Goal: Task Accomplishment & Management: Use online tool/utility

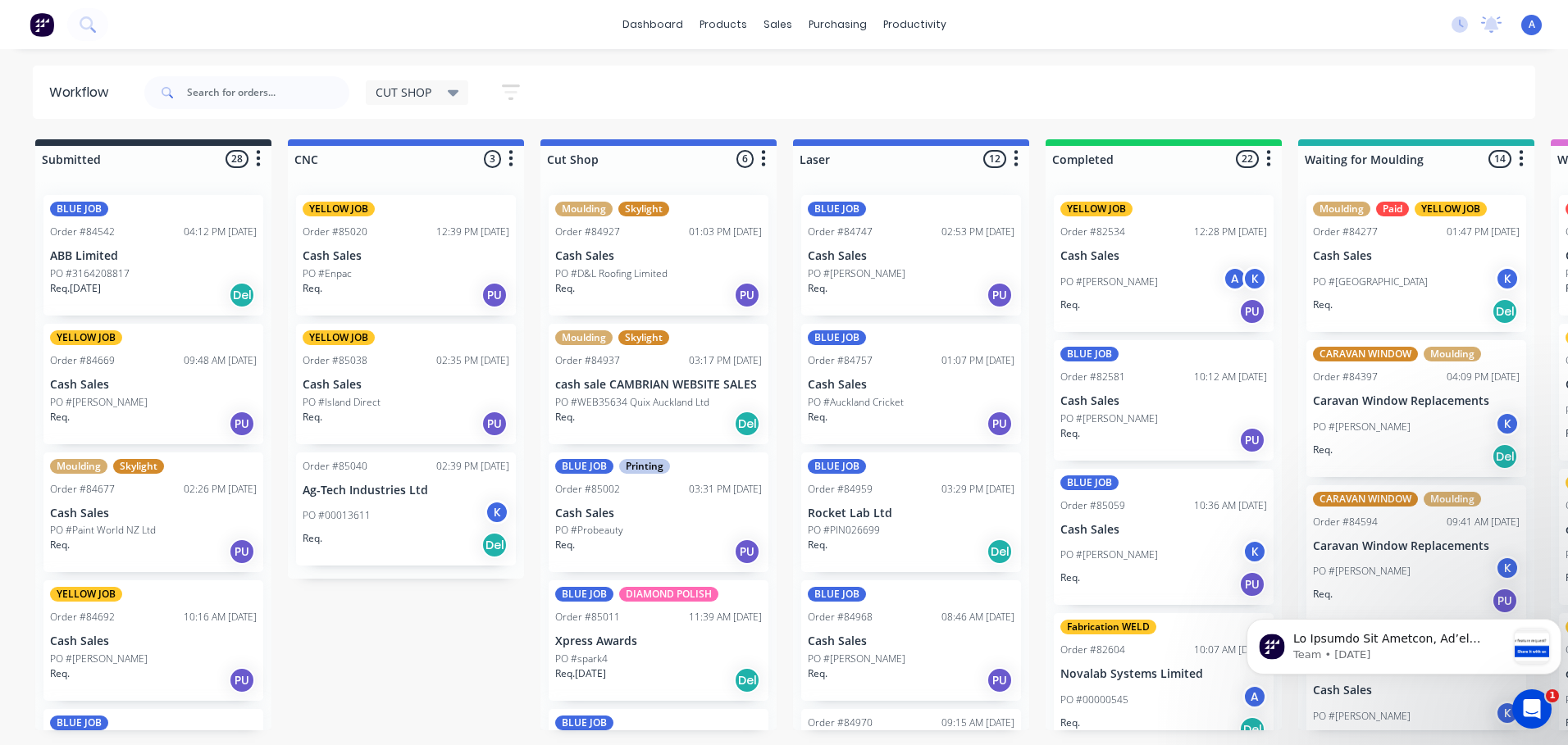
scroll to position [2357, 0]
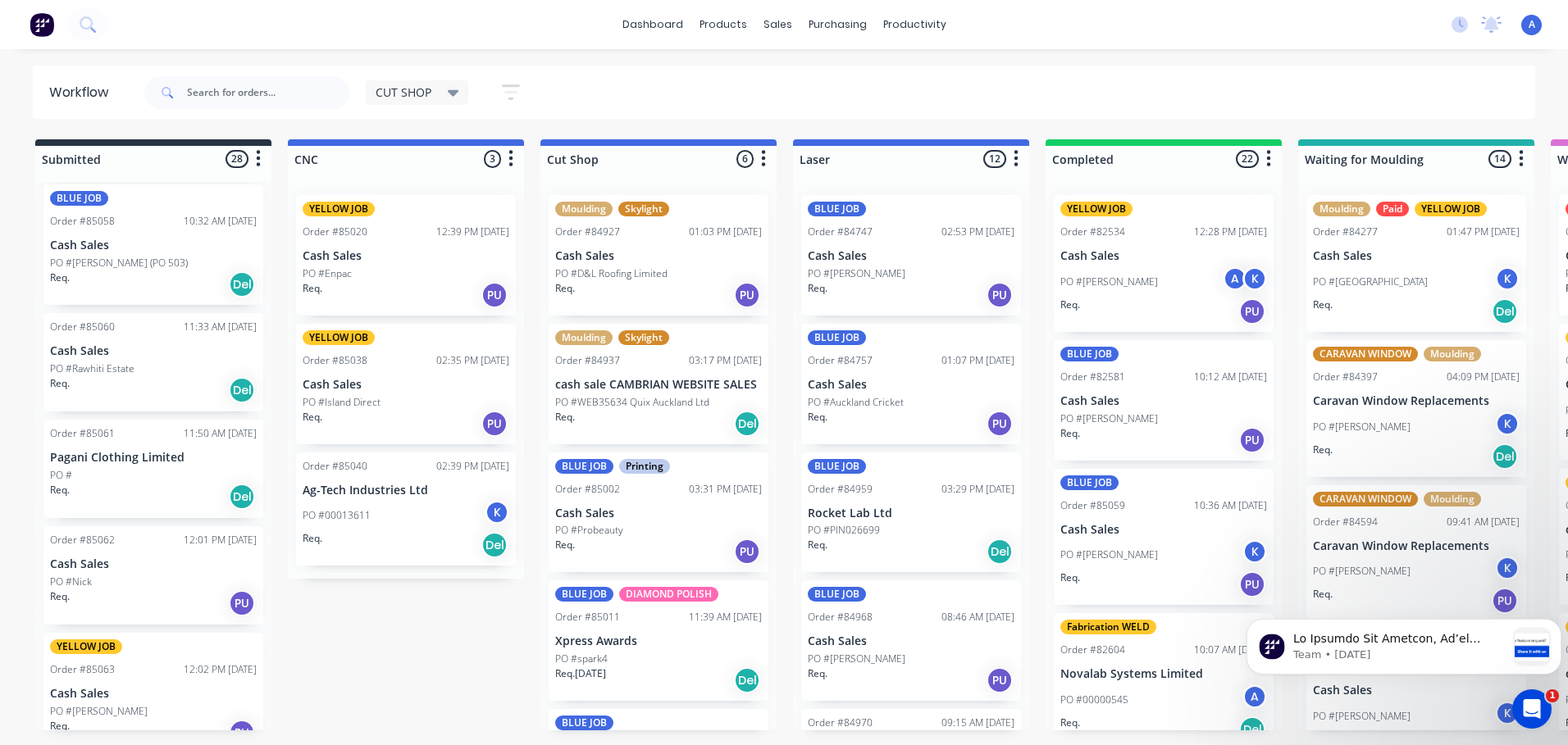
click at [453, 93] on icon at bounding box center [453, 94] width 11 height 7
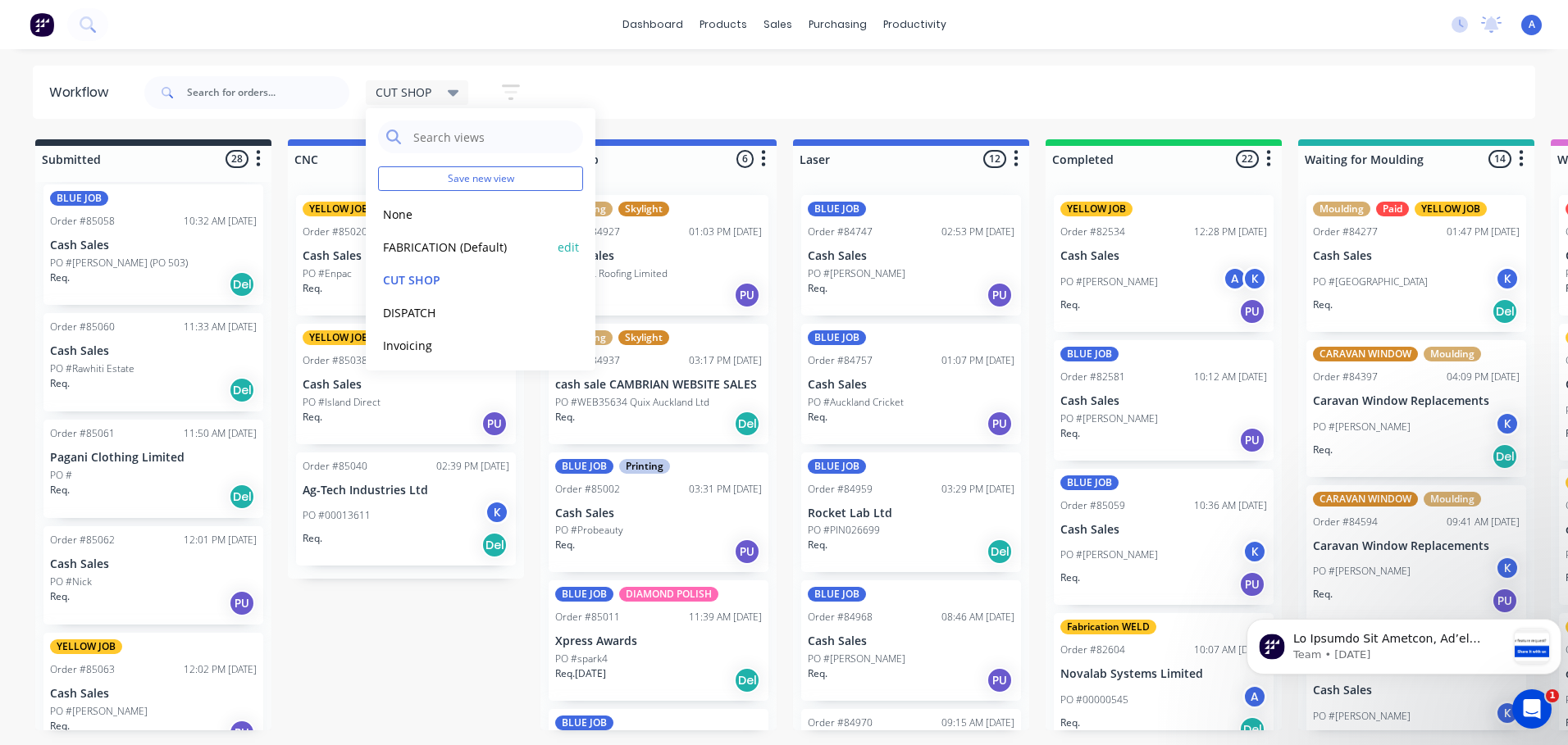
click at [481, 247] on button "FABRICATION (Default)" at bounding box center [465, 247] width 175 height 19
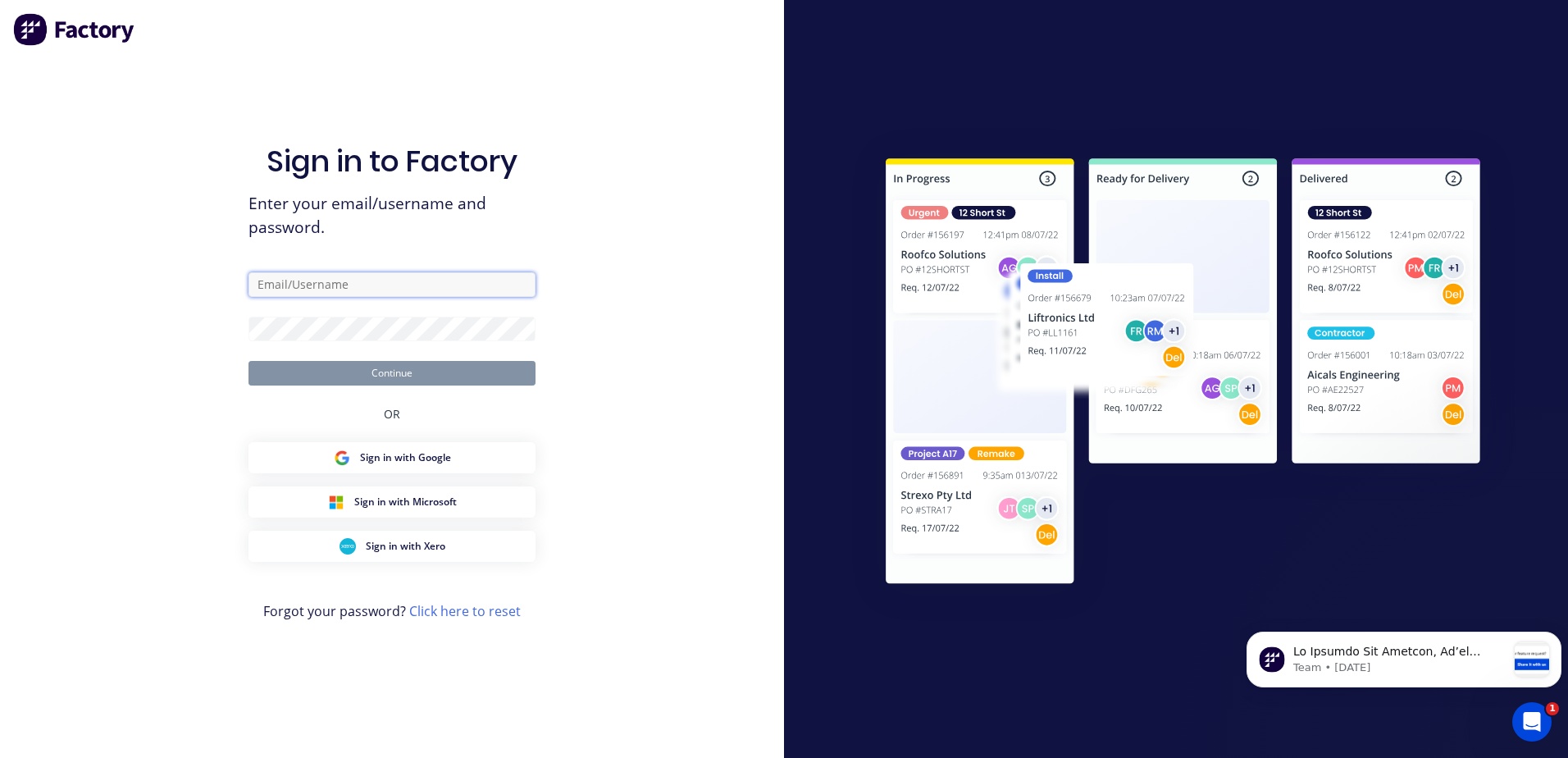
type input "[EMAIL_ADDRESS][DOMAIN_NAME]"
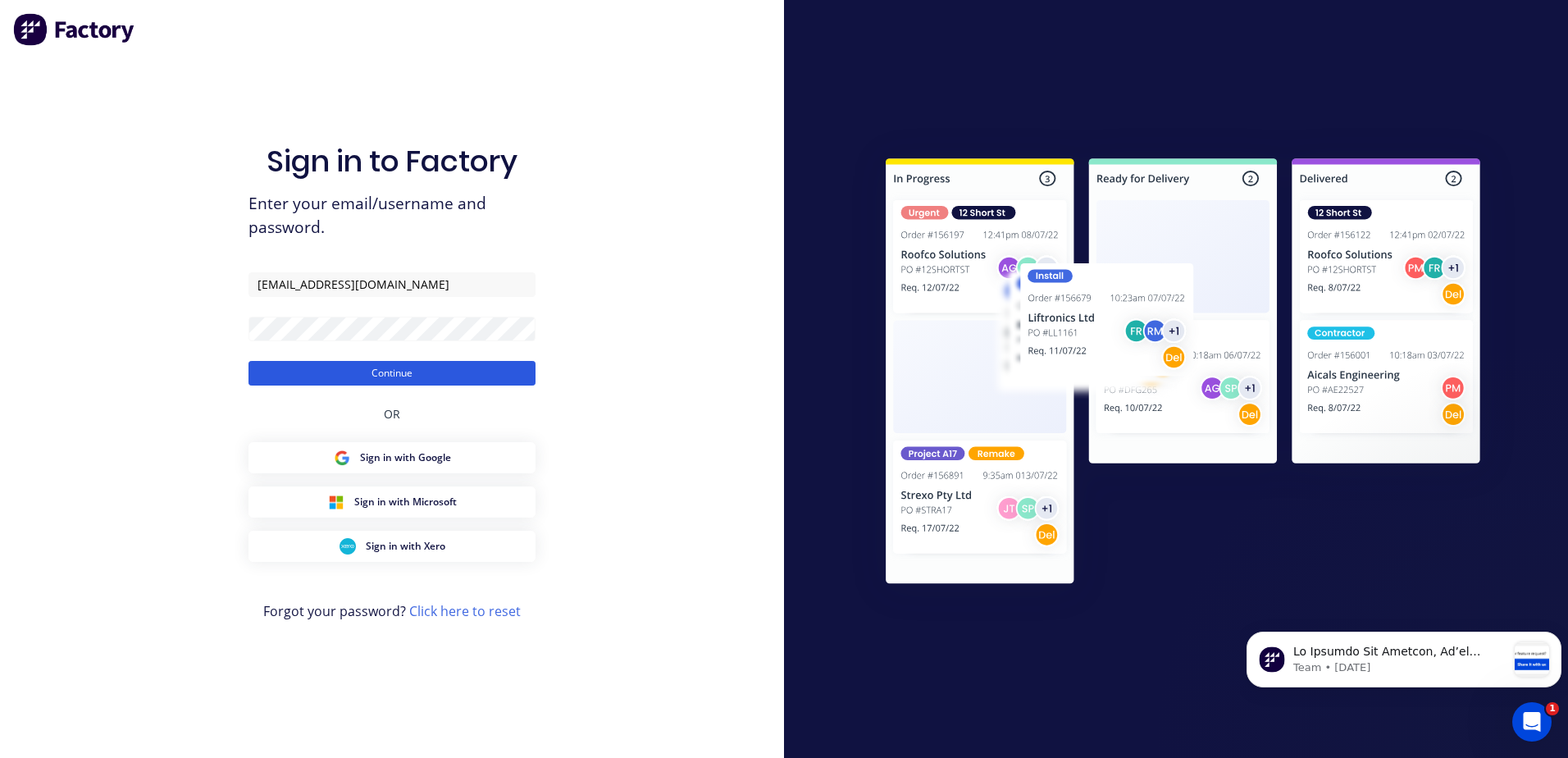
click at [504, 371] on button "Continue" at bounding box center [392, 373] width 287 height 24
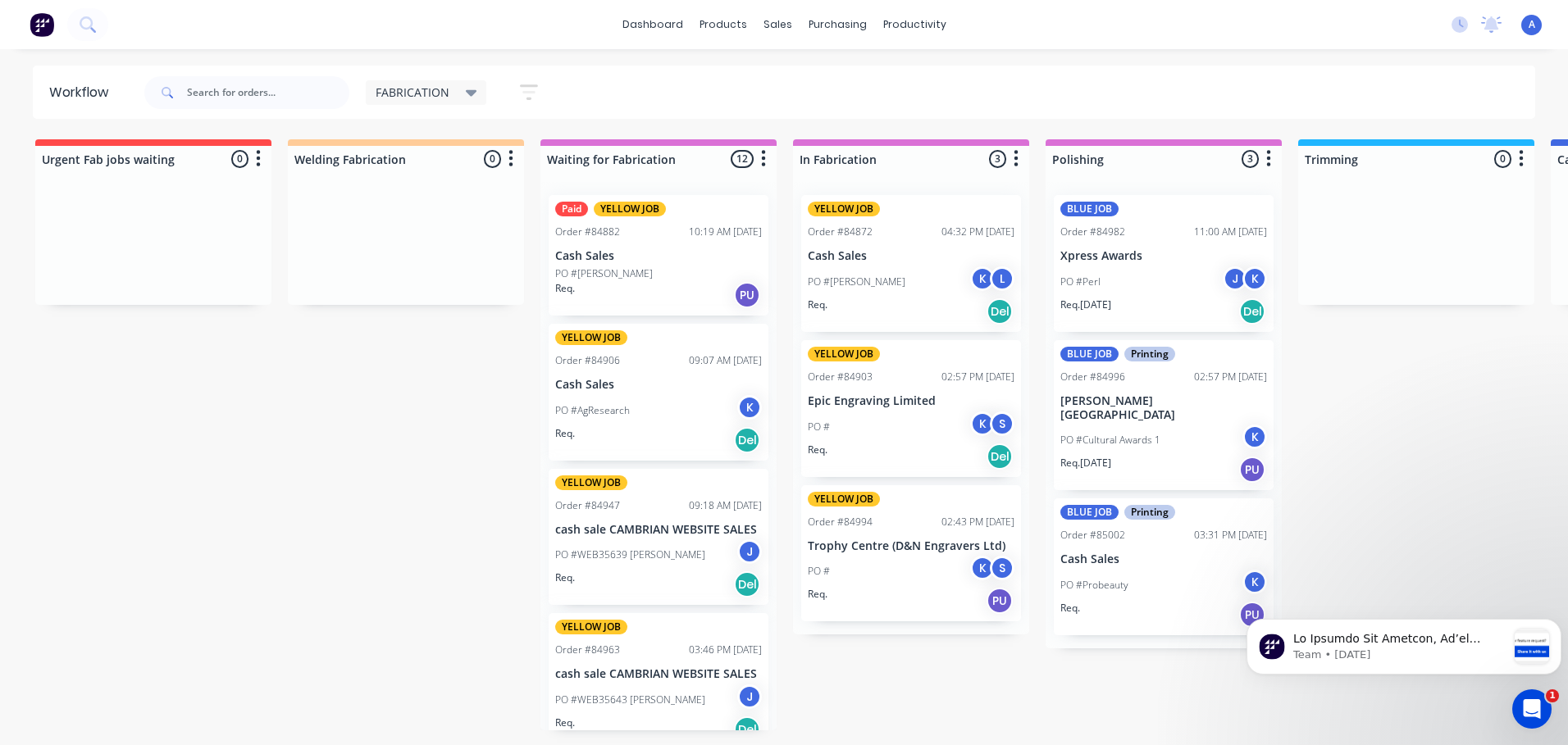
click at [1002, 568] on div "S" at bounding box center [1002, 568] width 24 height 24
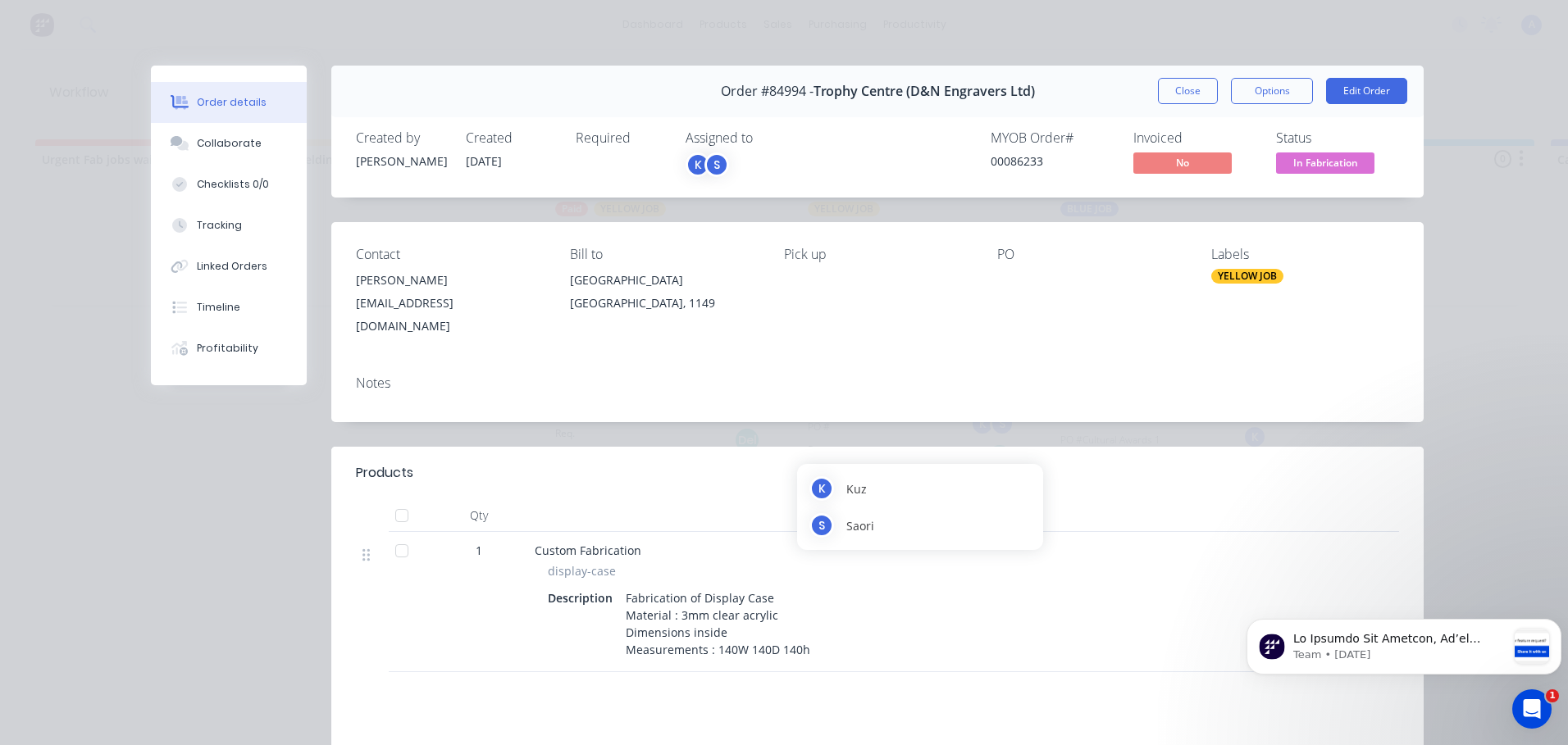
click at [1333, 164] on span "In Fabrication" at bounding box center [1325, 163] width 98 height 21
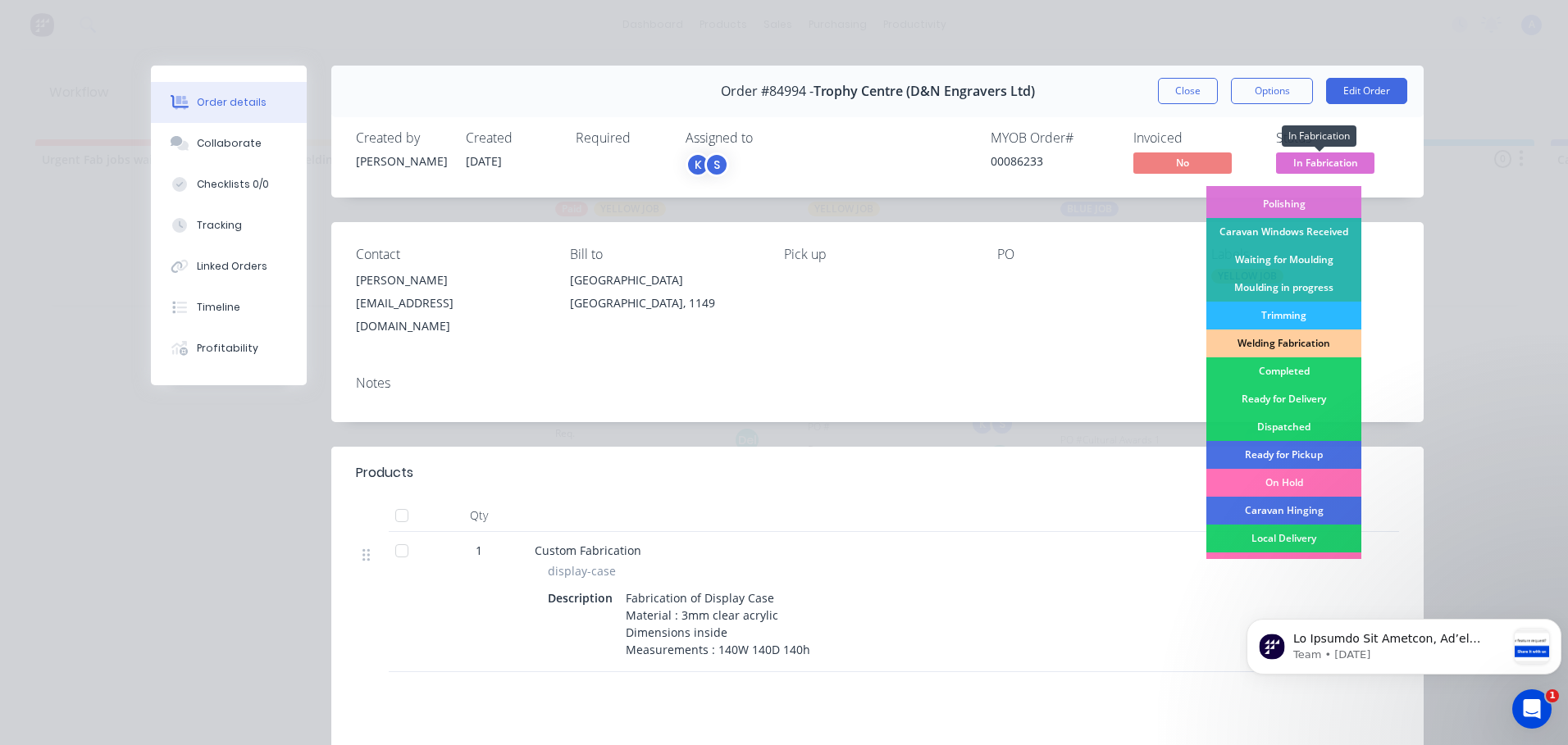
scroll to position [257, 0]
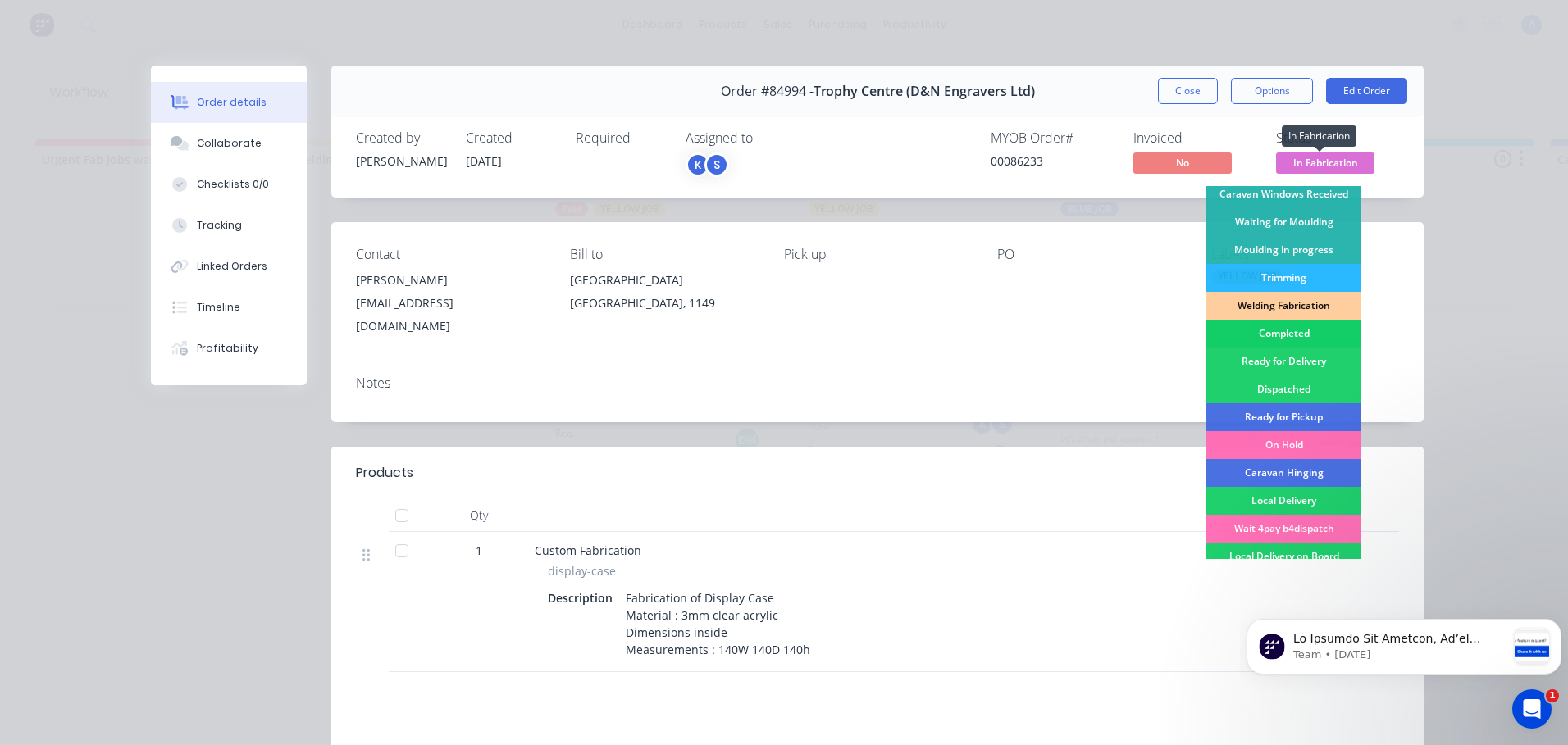
click at [1281, 337] on div "Completed" at bounding box center [1284, 333] width 155 height 28
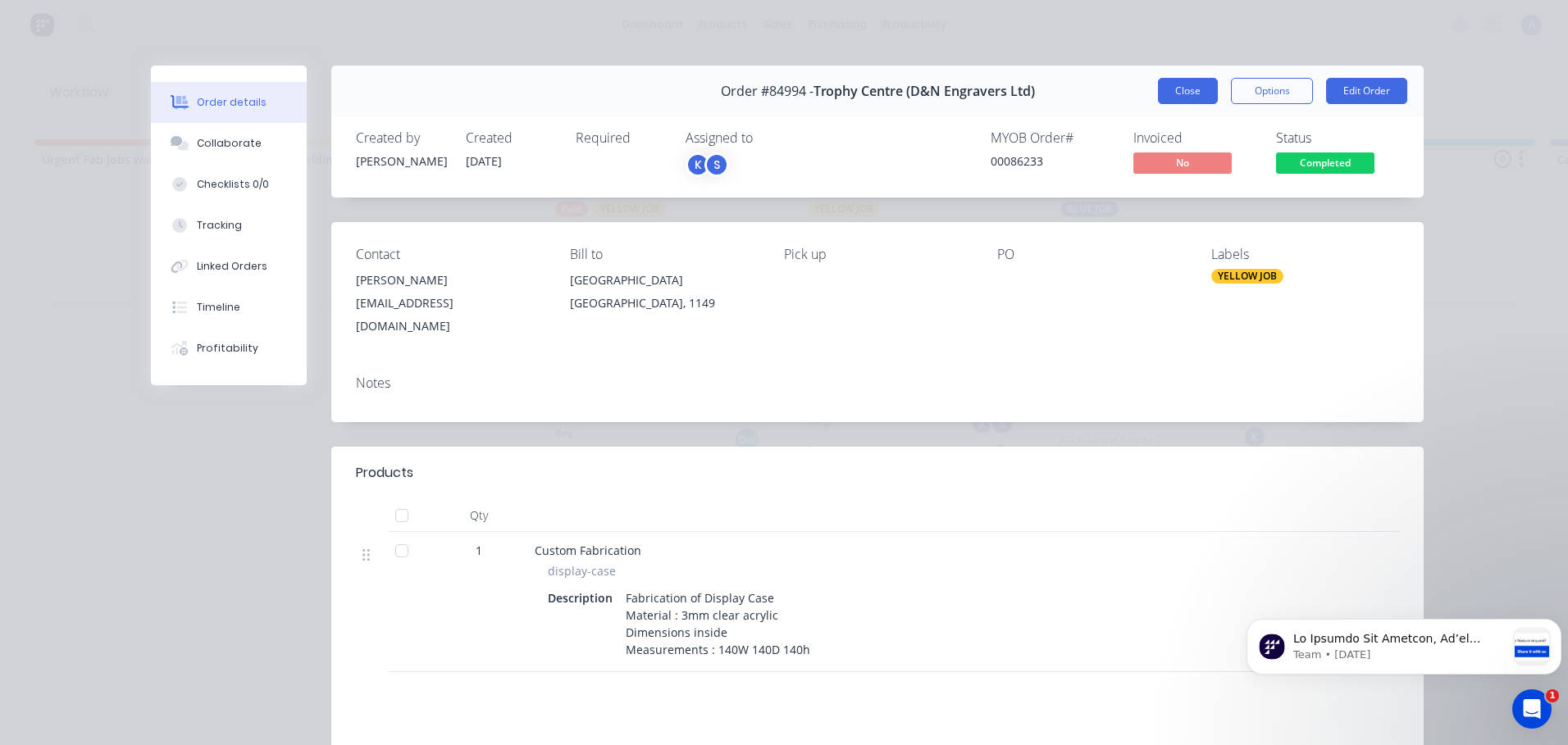
click at [1184, 93] on button "Close" at bounding box center [1188, 91] width 60 height 26
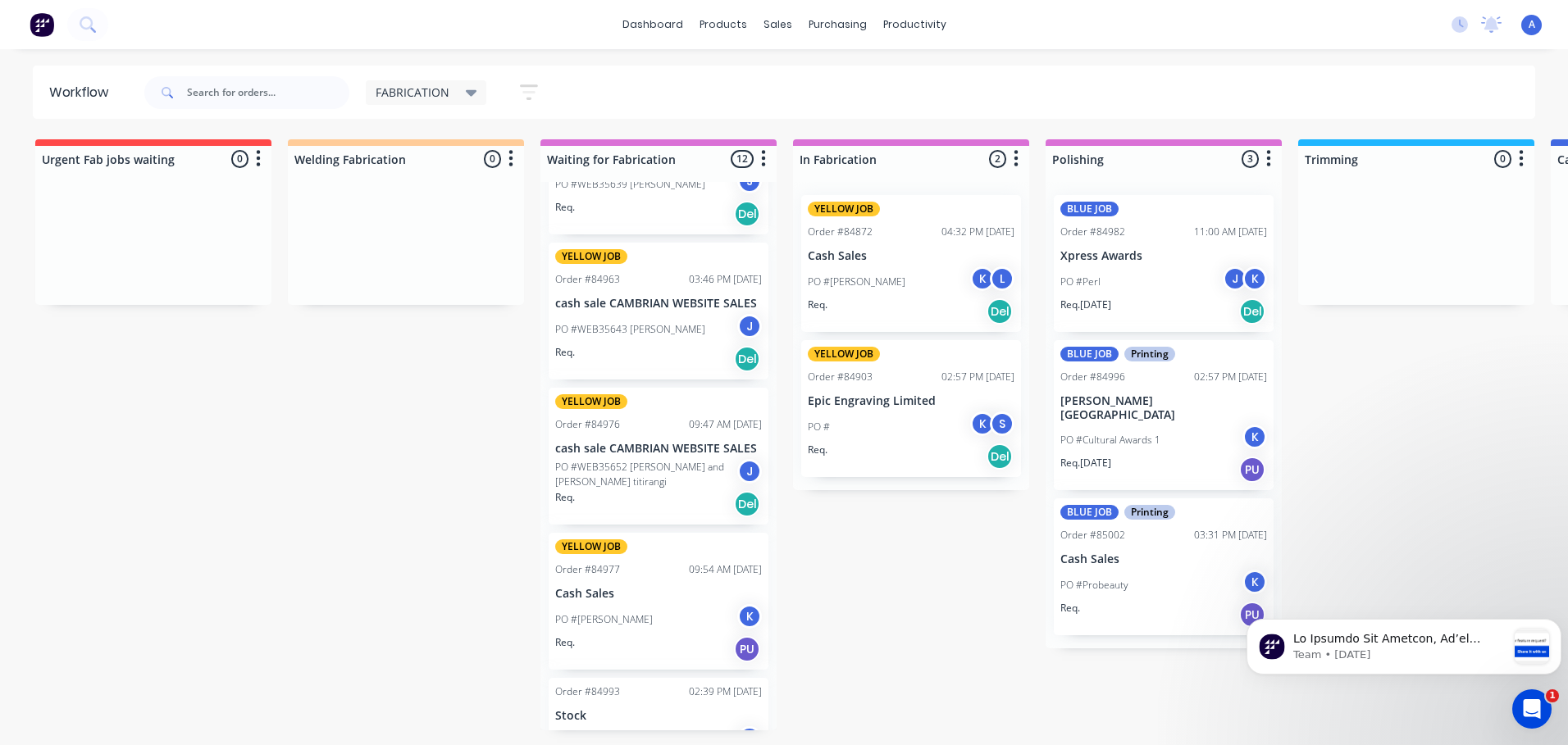
scroll to position [384, 0]
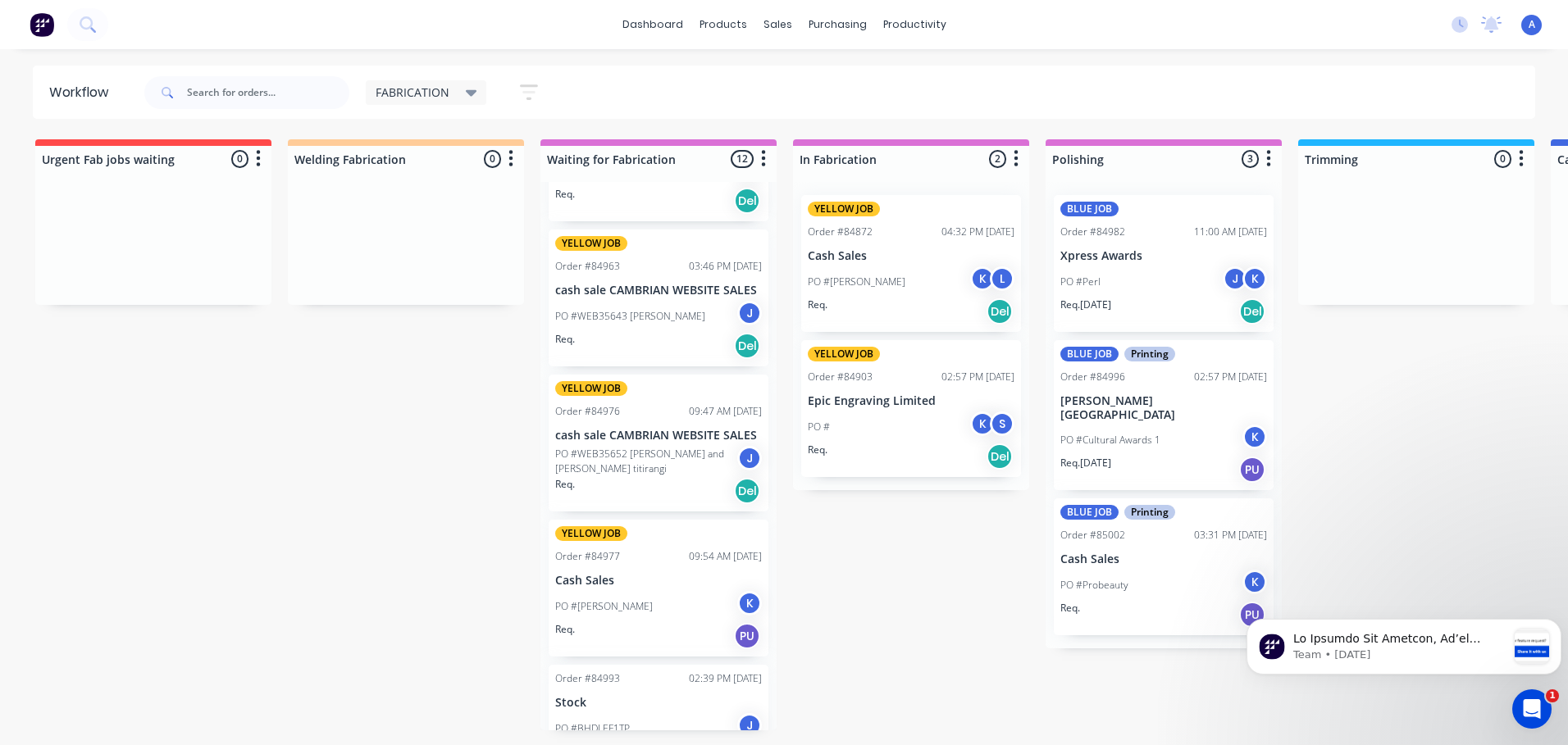
click at [711, 594] on div "PO #[PERSON_NAME] K" at bounding box center [658, 607] width 207 height 31
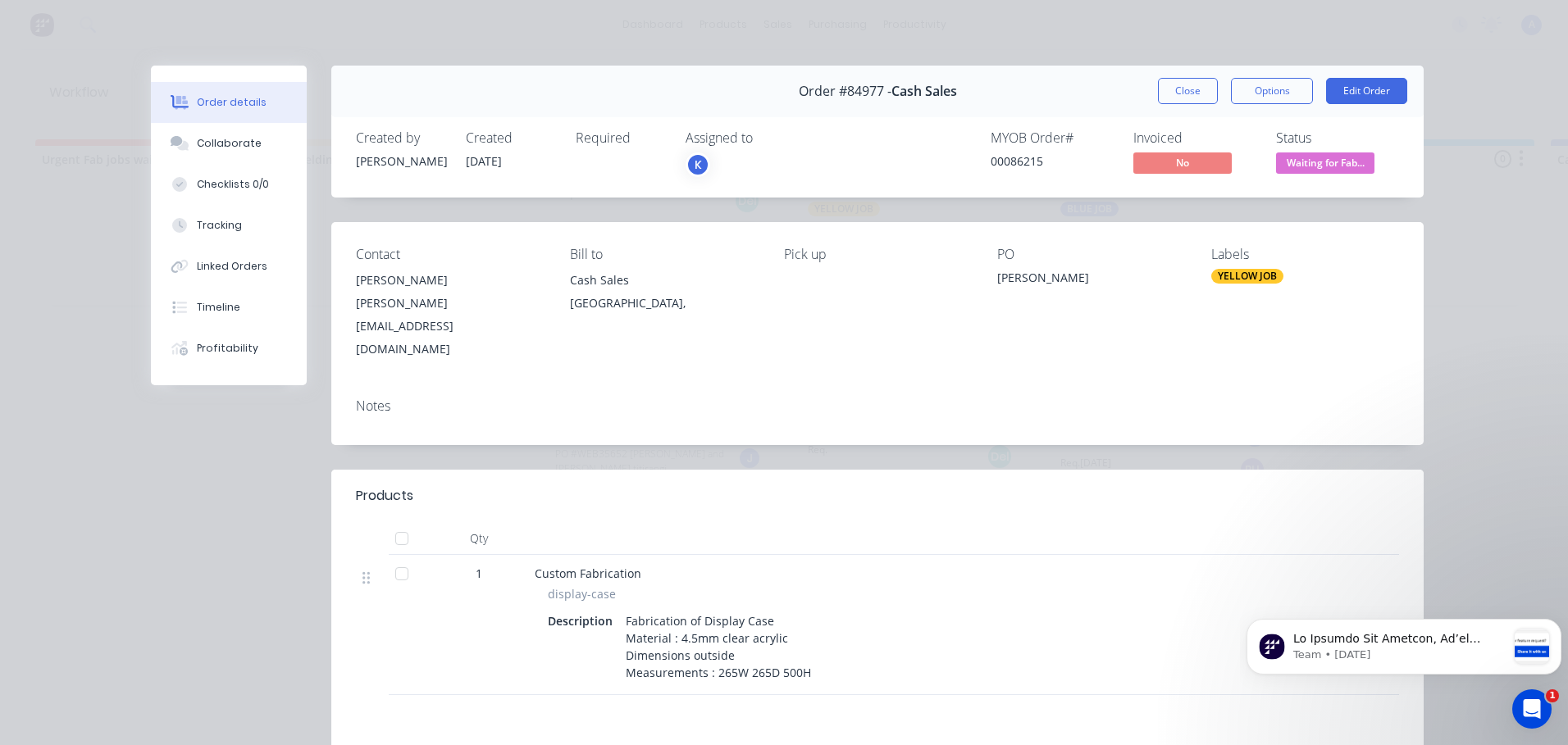
click at [698, 169] on div "K" at bounding box center [698, 165] width 24 height 24
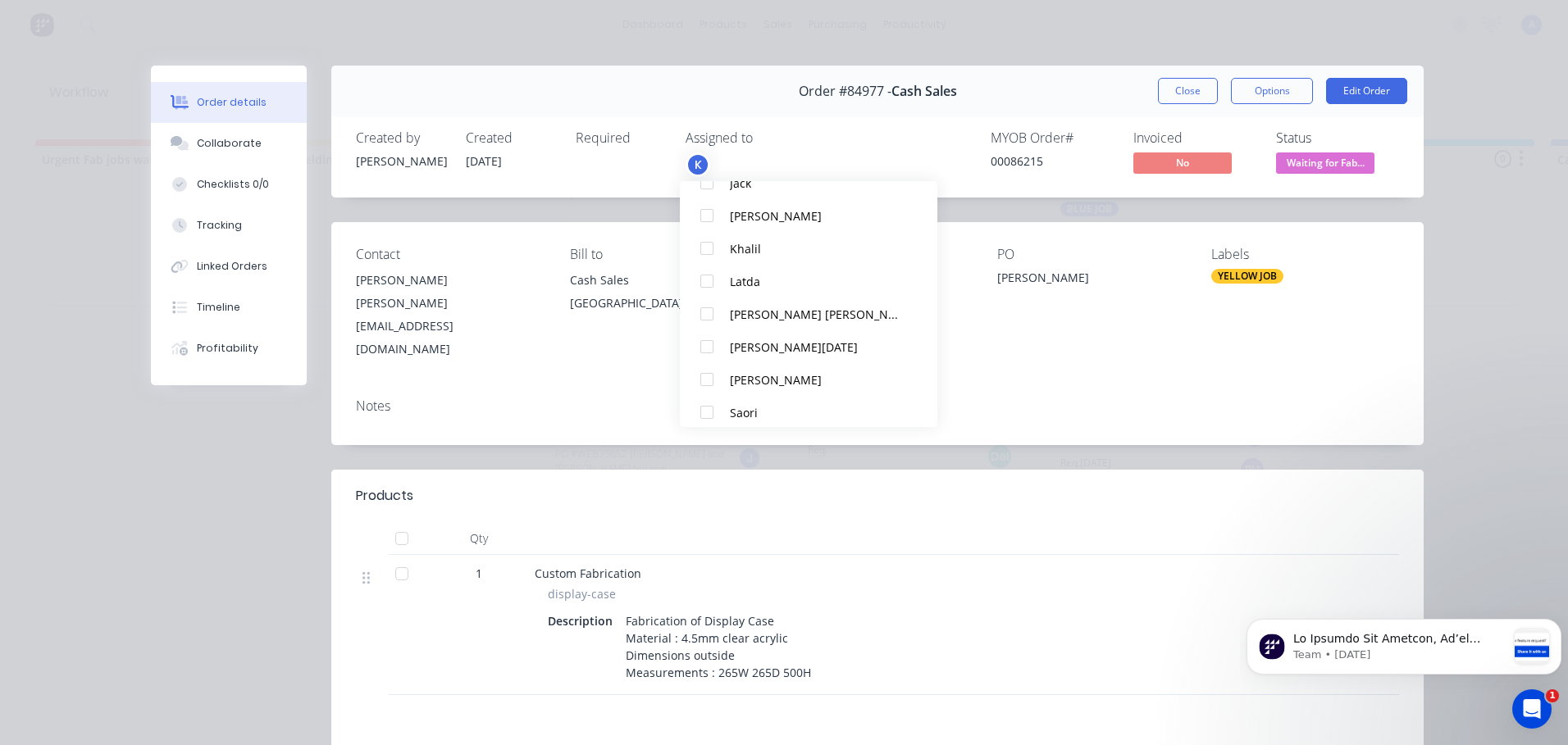
scroll to position [279, 0]
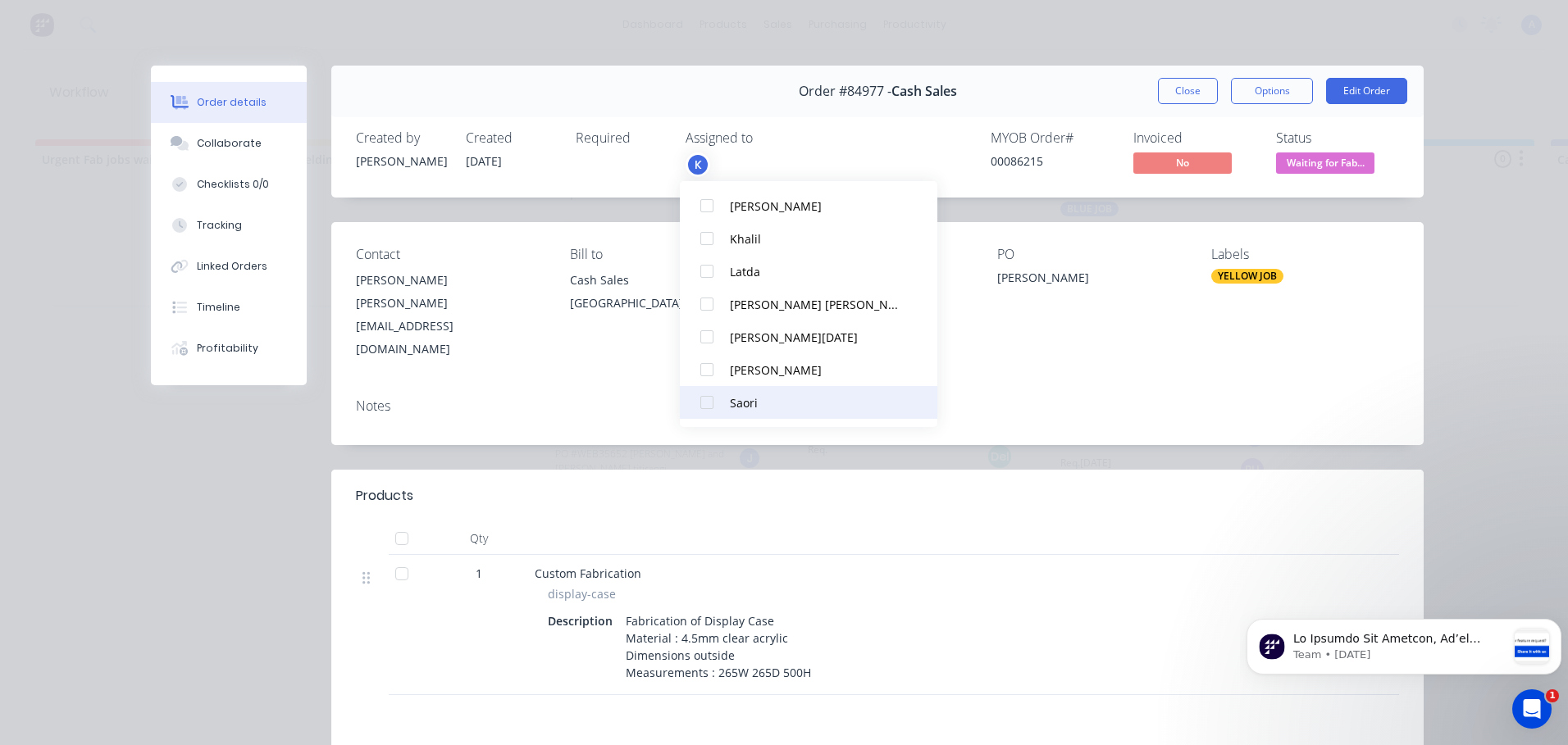
click at [708, 412] on div at bounding box center [707, 403] width 33 height 33
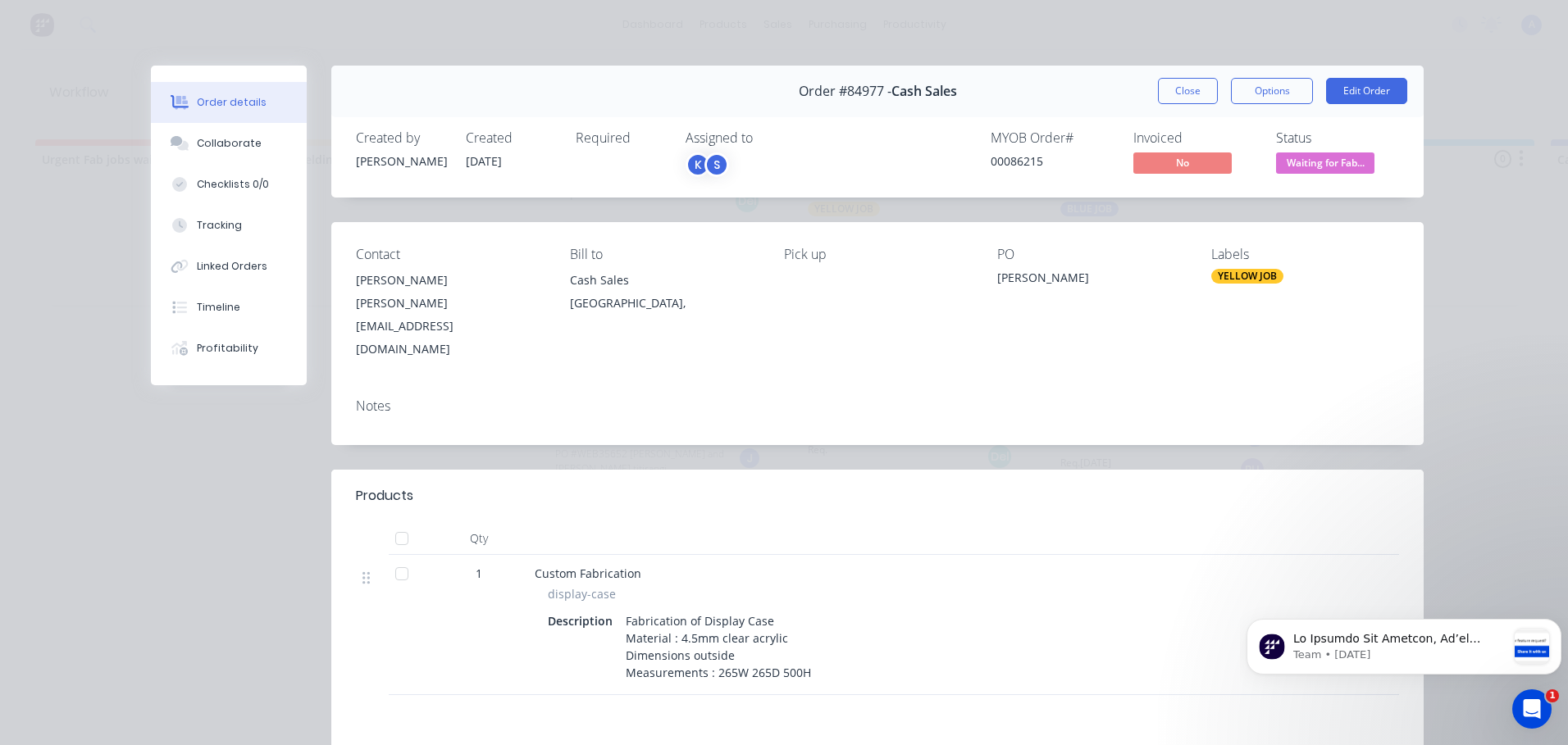
click at [1345, 169] on span "Waiting for Fab..." at bounding box center [1325, 163] width 98 height 21
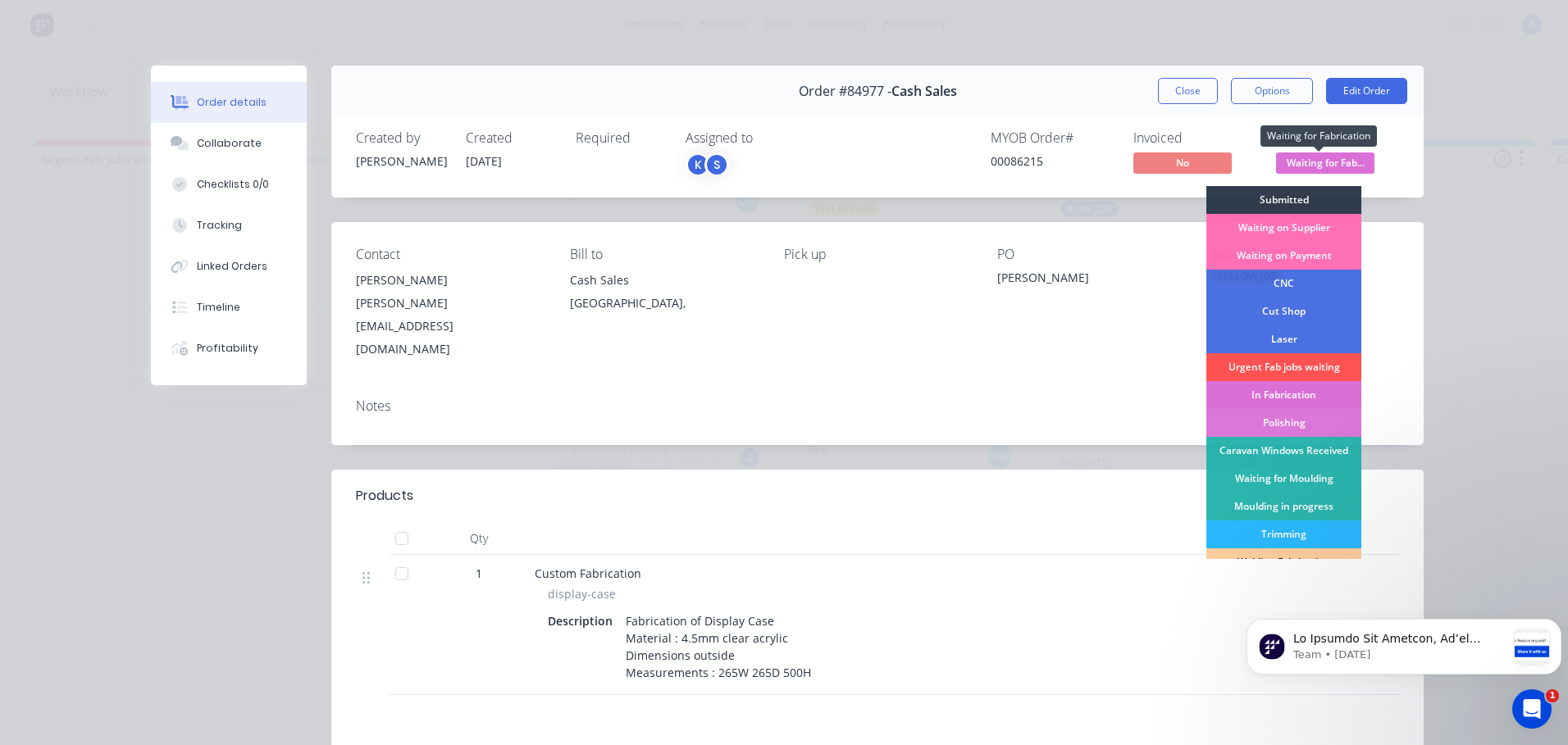
click at [1288, 395] on div "In Fabrication" at bounding box center [1284, 395] width 155 height 28
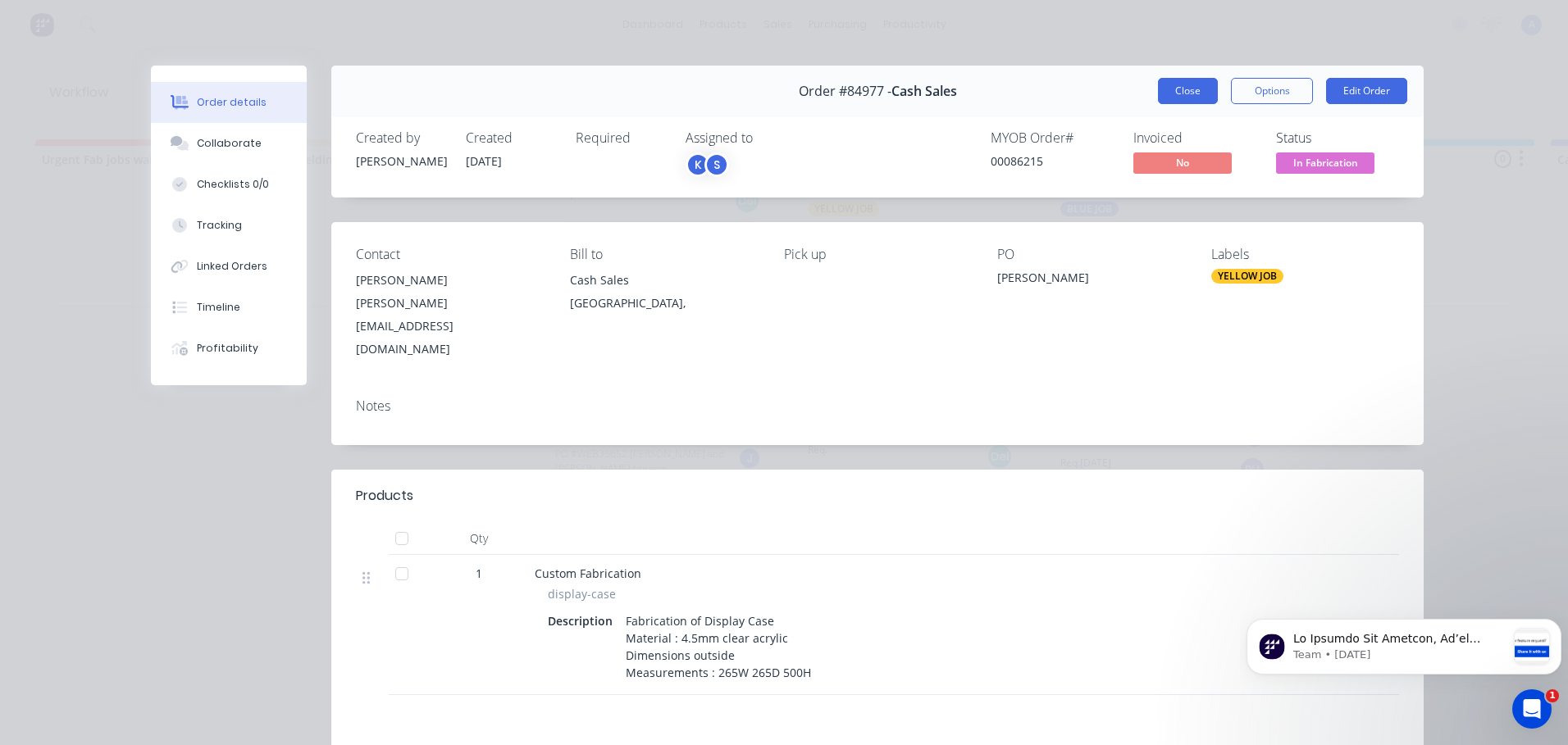
click at [1178, 94] on button "Close" at bounding box center [1188, 91] width 60 height 26
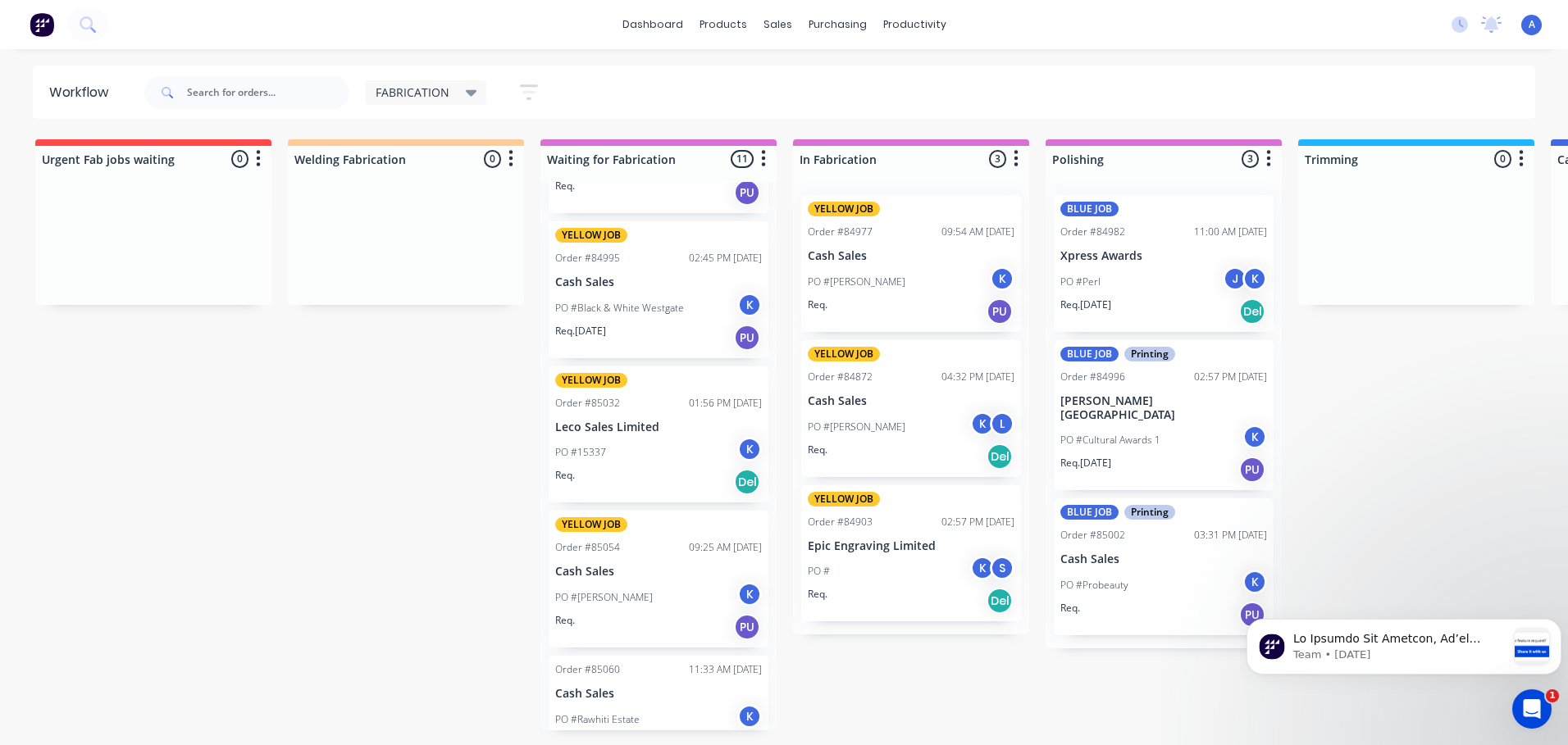
scroll to position [990, 0]
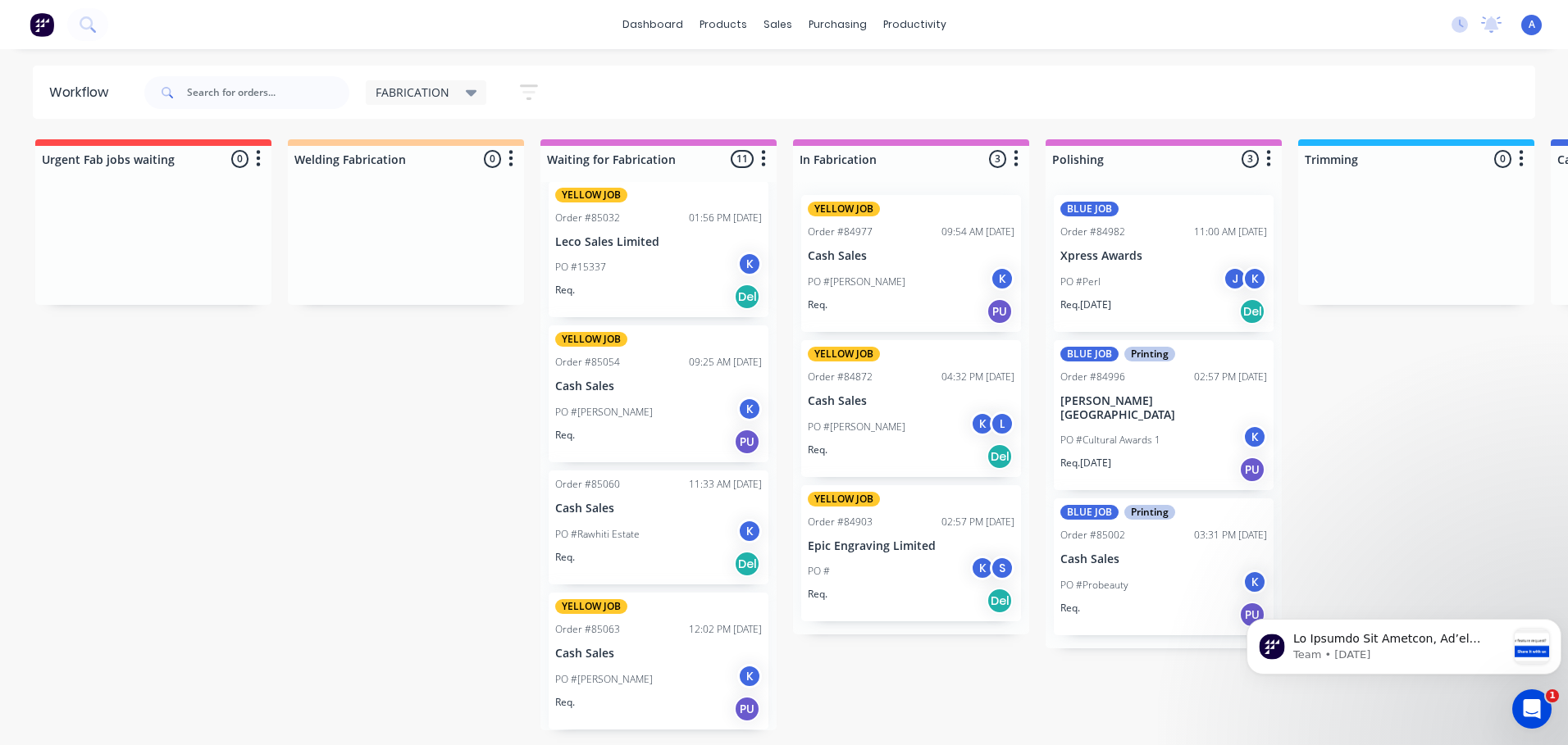
click at [652, 243] on p "Leco Sales Limited" at bounding box center [658, 242] width 207 height 14
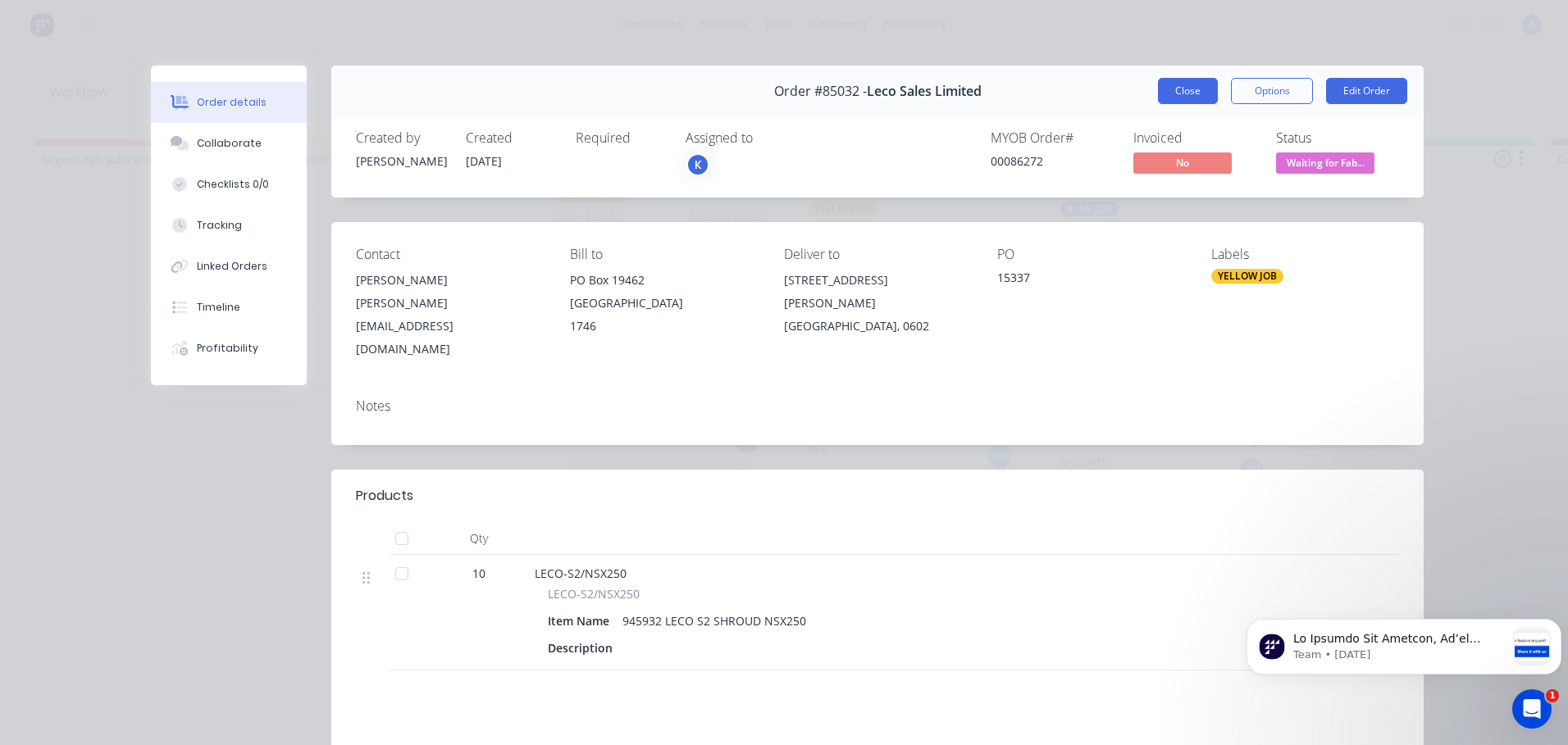
click at [1178, 96] on button "Close" at bounding box center [1188, 91] width 60 height 26
